Goal: Find specific page/section: Find specific page/section

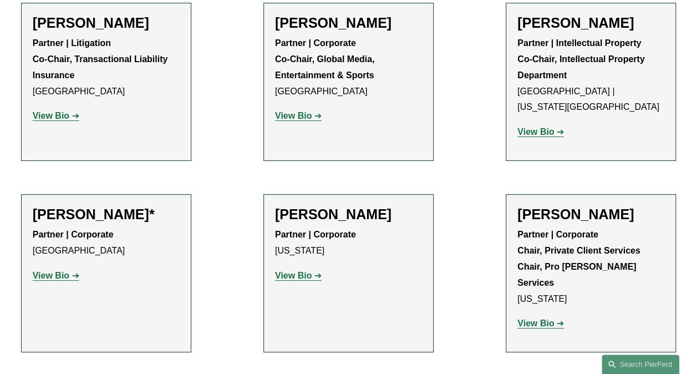
scroll to position [12394, 0]
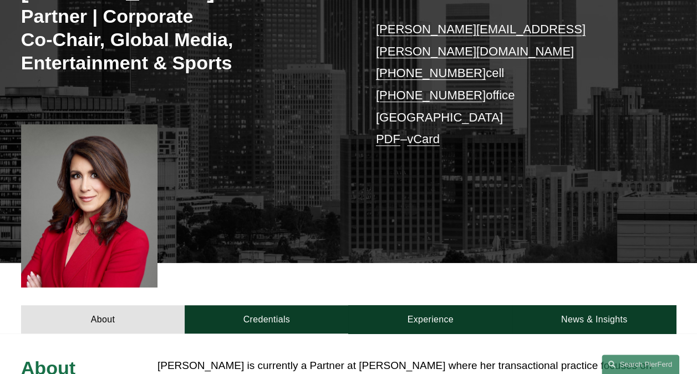
scroll to position [222, 0]
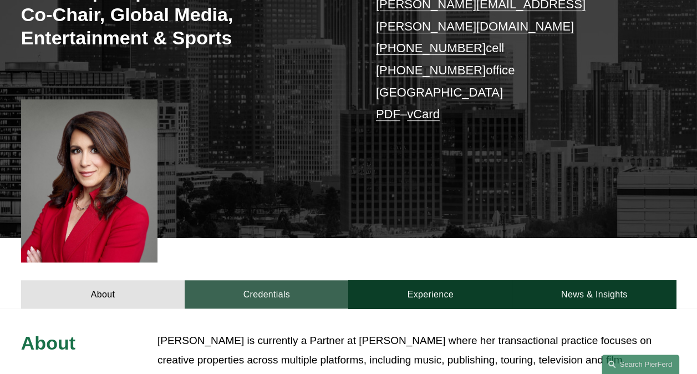
click at [280, 280] on link "Credentials" at bounding box center [267, 294] width 164 height 28
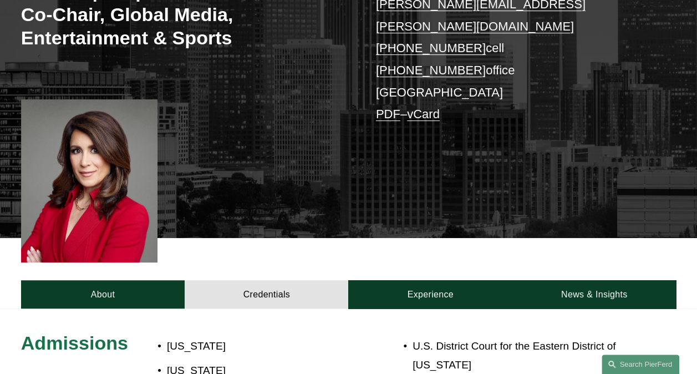
scroll to position [388, 0]
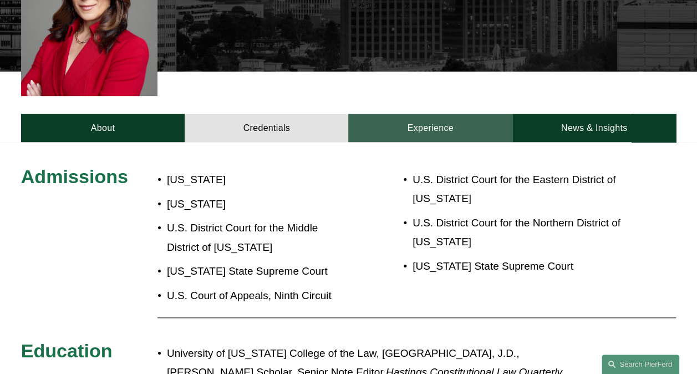
click at [448, 114] on link "Experience" at bounding box center [430, 128] width 164 height 28
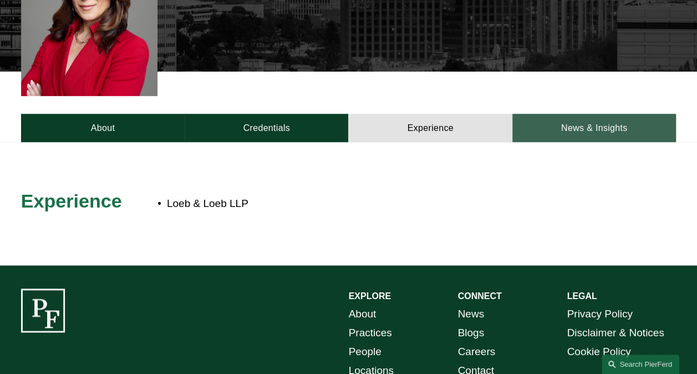
click at [596, 114] on link "News & Insights" at bounding box center [594, 128] width 164 height 28
